Goal: Task Accomplishment & Management: Manage account settings

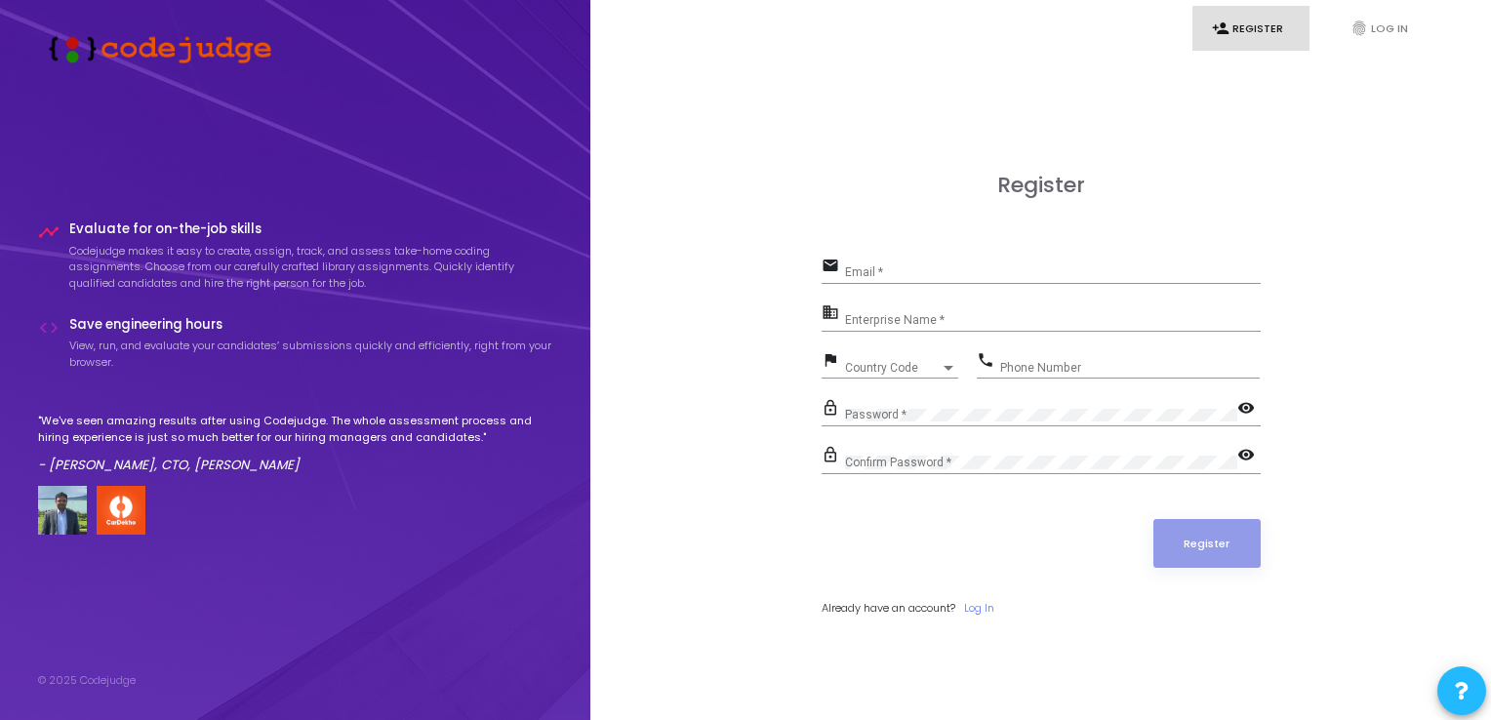
click at [902, 264] on div "Email *" at bounding box center [1053, 268] width 416 height 30
click at [892, 264] on div "Email *" at bounding box center [1053, 268] width 416 height 30
click at [972, 594] on form "email Email * Required field business Enterprise Name * flag Country Code Count…" at bounding box center [1041, 435] width 439 height 364
click at [982, 602] on link "Log In" at bounding box center [979, 608] width 30 height 17
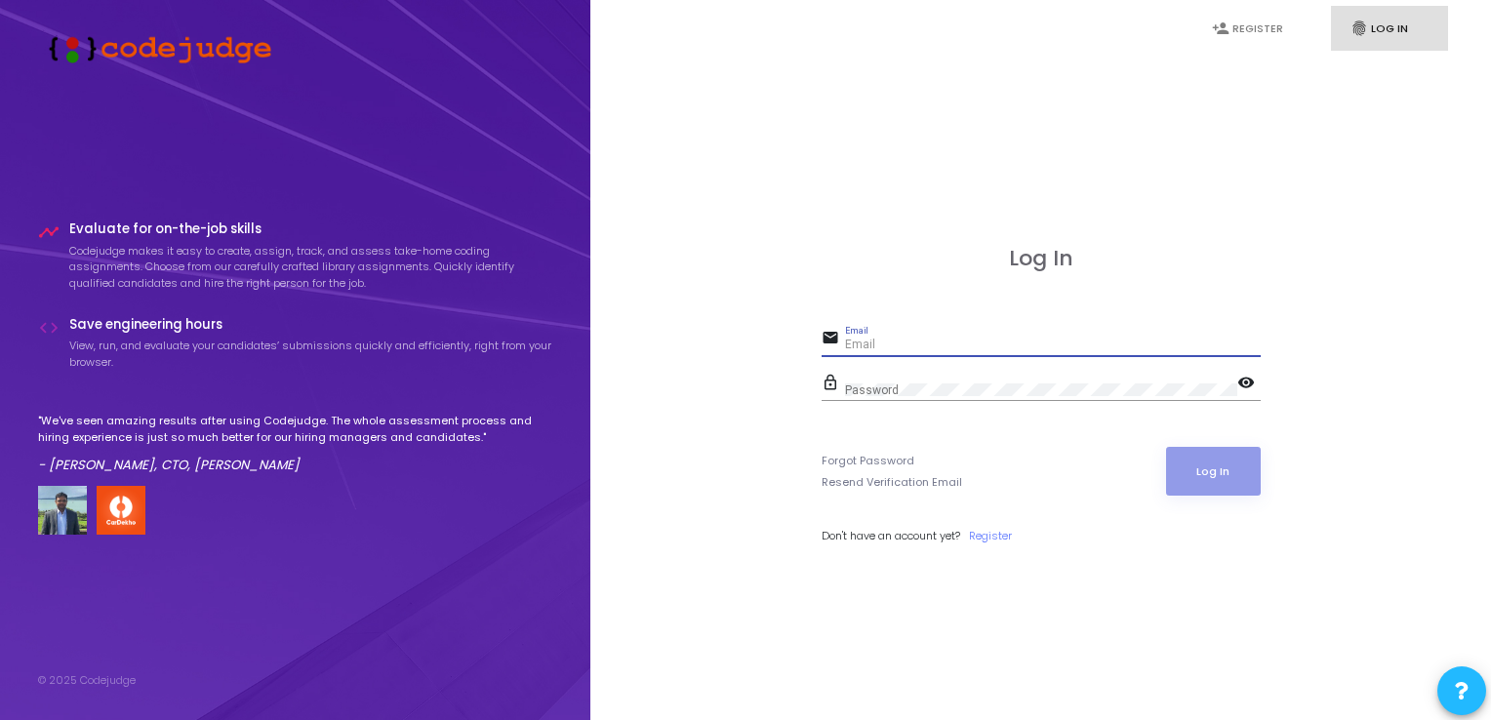
click at [899, 345] on input "Email" at bounding box center [1053, 346] width 416 height 14
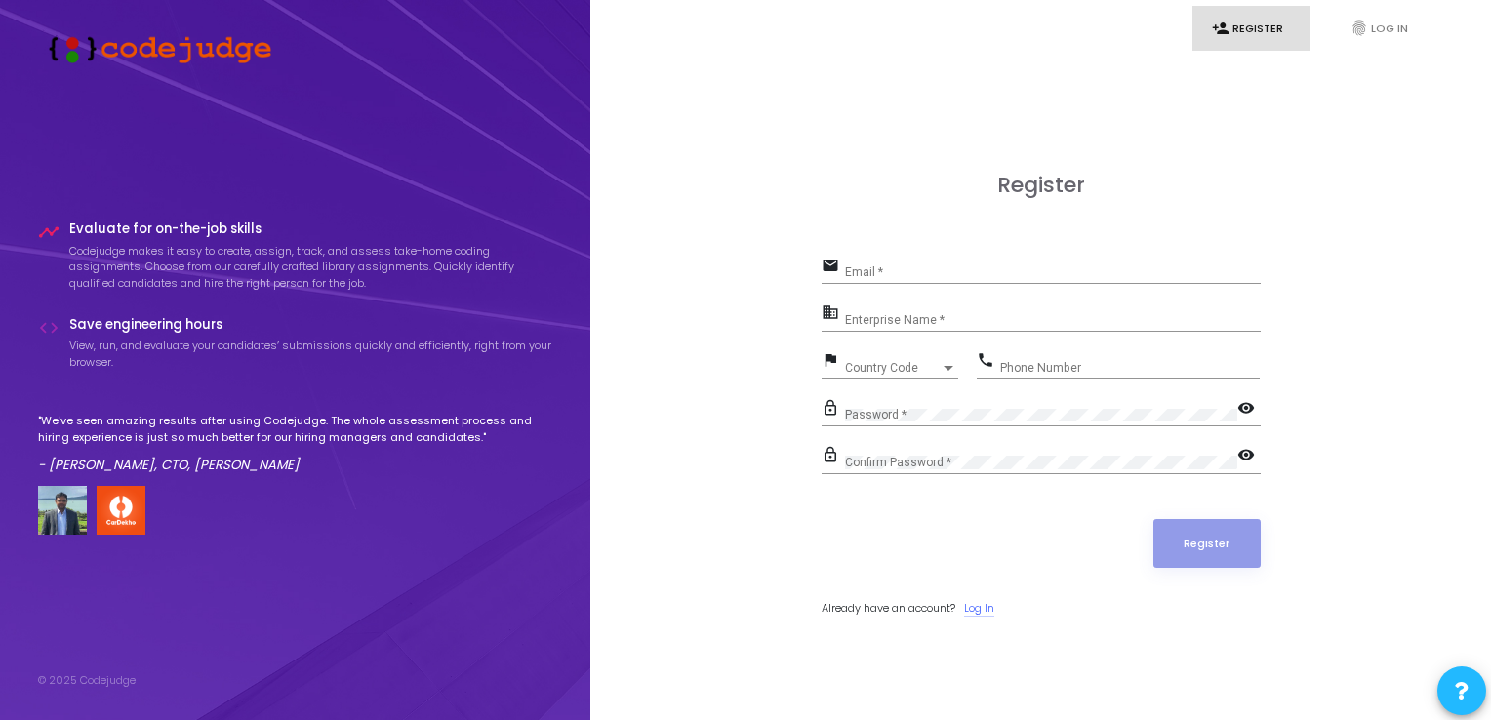
click at [995, 608] on link "Log In" at bounding box center [979, 608] width 30 height 17
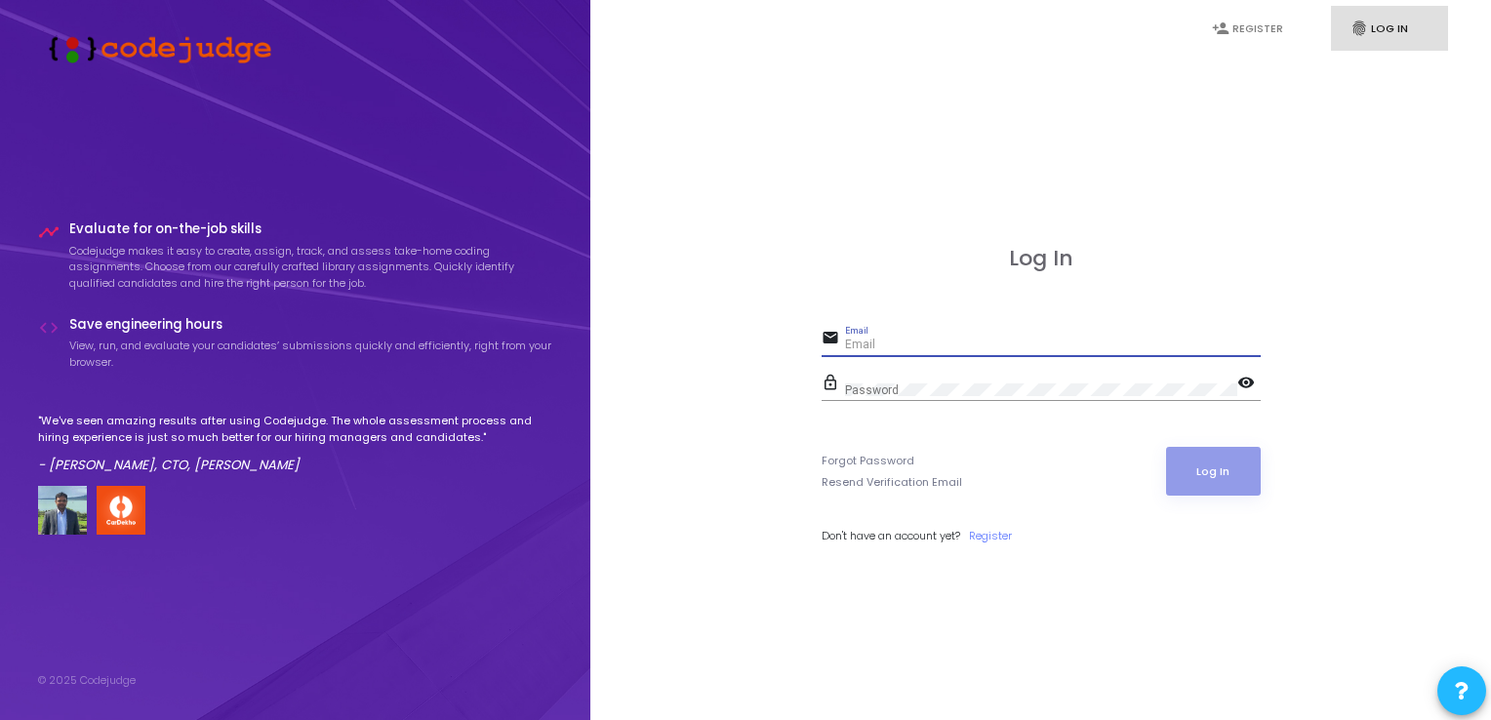
click at [873, 341] on input "Email" at bounding box center [1053, 346] width 416 height 14
type input "aramallavasundhara01@gmail.com"
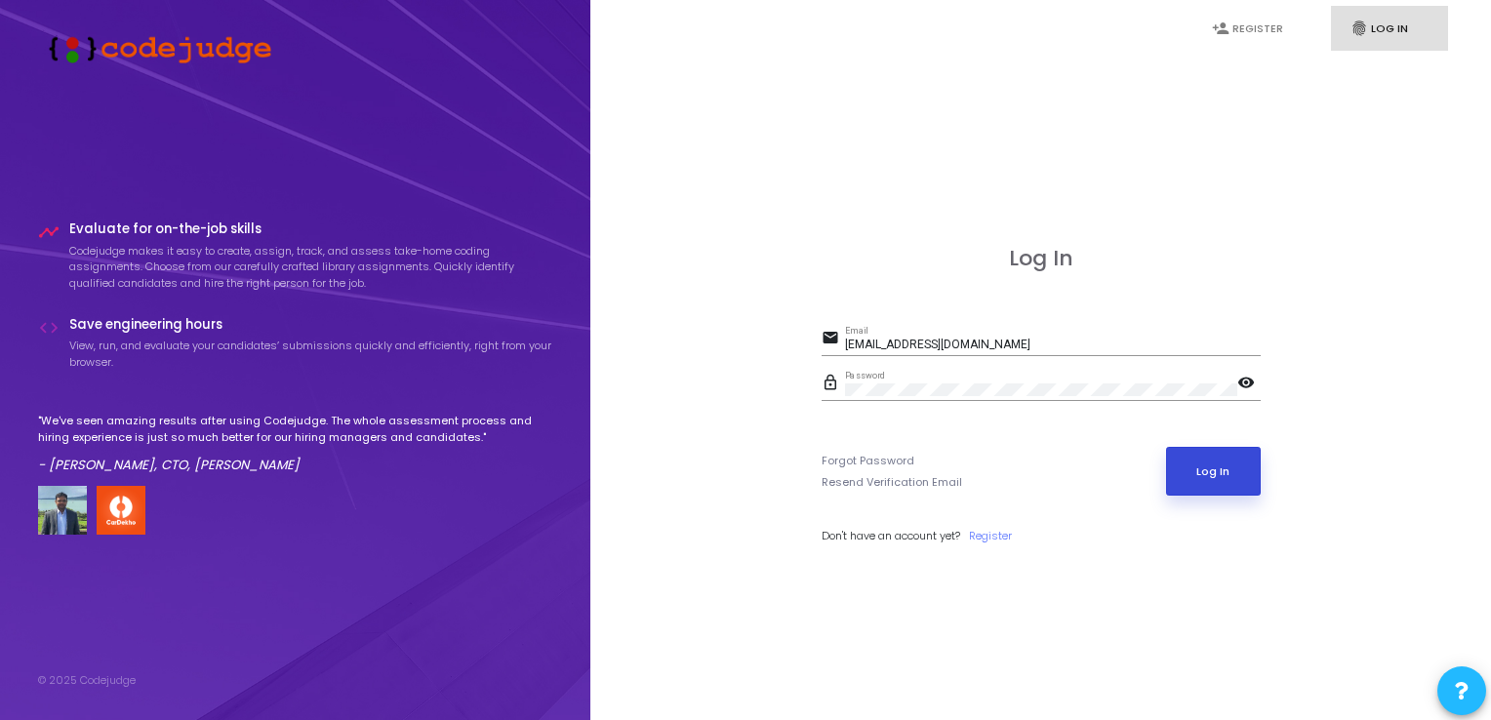
click at [1186, 467] on button "Log In" at bounding box center [1213, 471] width 95 height 49
click at [1271, 10] on link "person_add Register" at bounding box center [1251, 29] width 117 height 46
